Goal: Navigation & Orientation: Find specific page/section

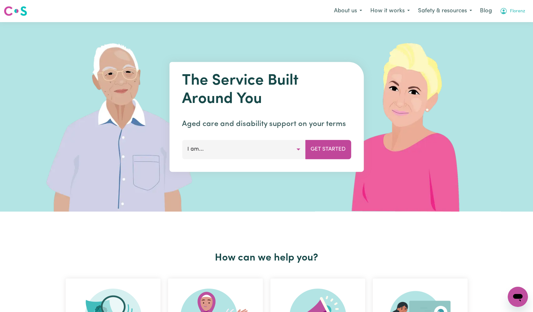
click at [519, 13] on span "Florenz" at bounding box center [517, 11] width 15 height 7
click at [507, 27] on link "Admin Dashboard" at bounding box center [504, 25] width 50 height 12
click at [511, 26] on link "Admin Dashboard" at bounding box center [504, 25] width 50 height 12
click at [511, 13] on span "Florenz" at bounding box center [517, 11] width 15 height 7
click at [505, 23] on link "Admin Dashboard" at bounding box center [504, 25] width 50 height 12
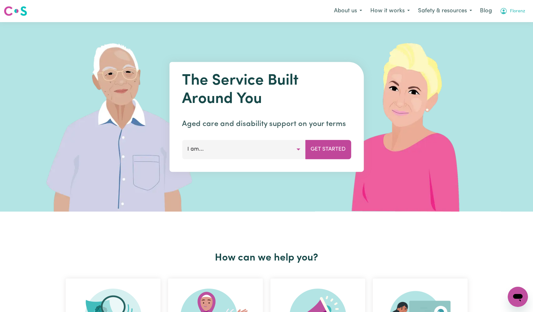
click at [510, 9] on span "Florenz" at bounding box center [517, 11] width 15 height 7
click at [508, 23] on link "Admin Dashboard" at bounding box center [504, 25] width 50 height 12
